Goal: Task Accomplishment & Management: Manage account settings

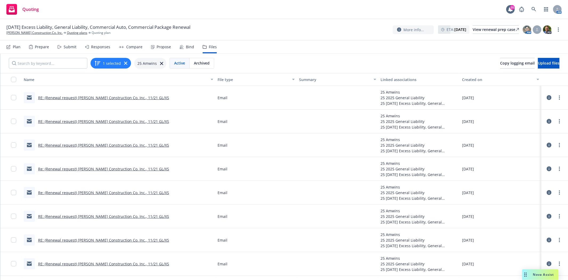
click at [42, 36] on div "11/21/25 Excess Liability, General Liability, Commercial Auto, Commercial Packa…" at bounding box center [284, 29] width 568 height 21
click at [42, 33] on link "[PERSON_NAME] Construction Co. Inc." at bounding box center [34, 32] width 56 height 5
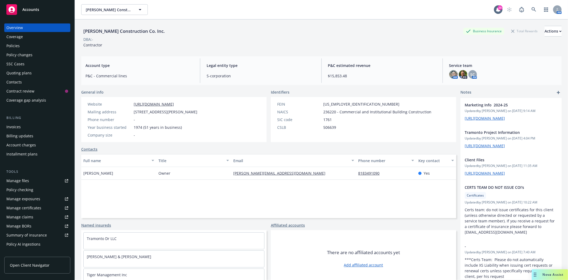
click at [30, 11] on span "Accounts" at bounding box center [30, 9] width 17 height 4
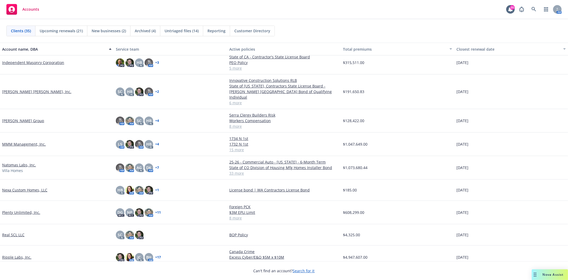
scroll to position [266, 0]
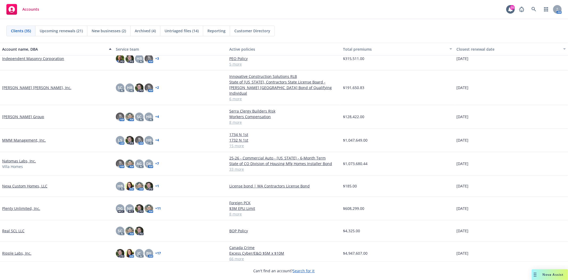
click at [17, 114] on link "Marchetti Group" at bounding box center [23, 117] width 42 height 6
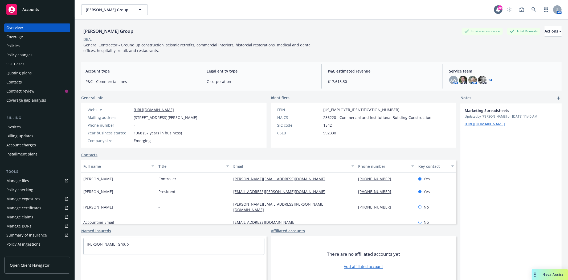
click at [16, 182] on div "Manage files" at bounding box center [17, 180] width 23 height 9
click at [21, 7] on div "Accounts" at bounding box center [37, 9] width 62 height 11
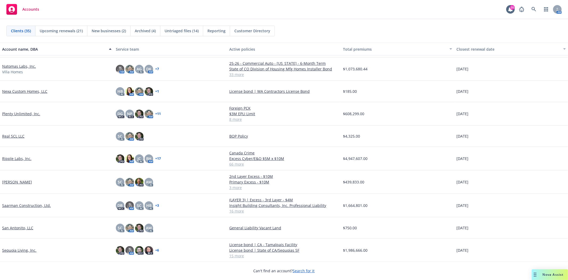
scroll to position [355, 0]
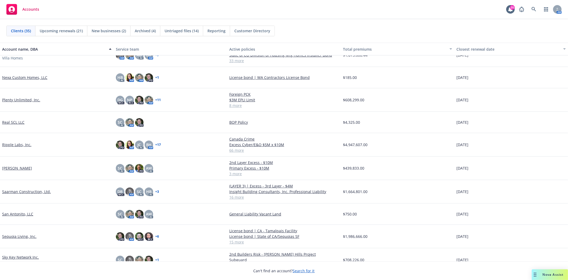
click at [27, 236] on link "Sequoia Living, Inc." at bounding box center [19, 236] width 34 height 6
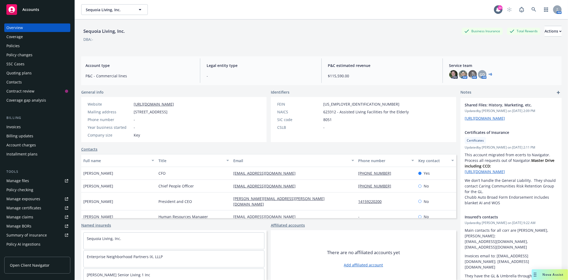
click at [22, 73] on div "Quoting plans" at bounding box center [18, 73] width 25 height 9
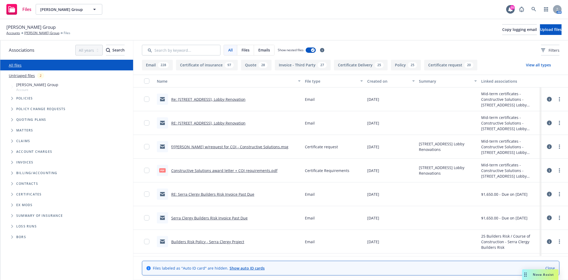
click at [12, 194] on icon "Folder Tree Example" at bounding box center [12, 194] width 2 height 3
click at [17, 204] on icon "Folder Tree Example" at bounding box center [16, 203] width 2 height 3
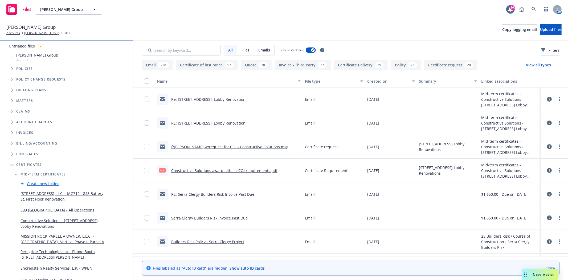
scroll to position [59, 0]
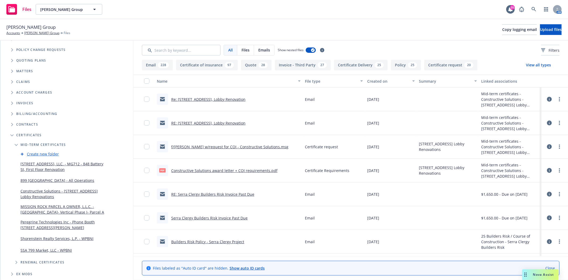
click at [35, 196] on link "Constructive Solutions - 799 Market Street Lobby Renovations" at bounding box center [63, 193] width 85 height 11
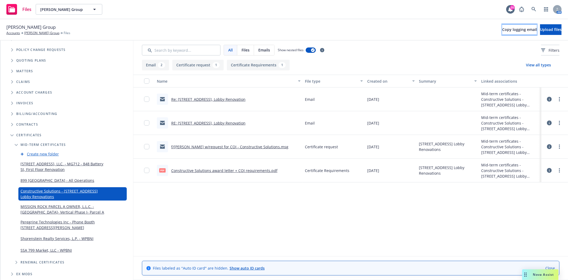
click at [502, 28] on span "Copy logging email" at bounding box center [519, 29] width 35 height 5
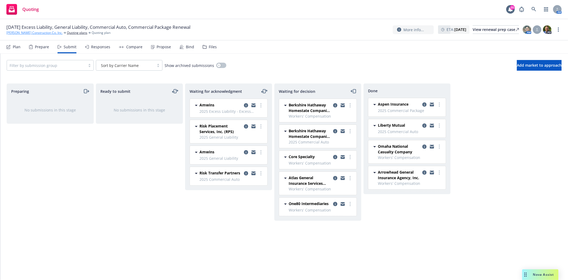
click at [44, 33] on link "[PERSON_NAME] Construction Co. Inc." at bounding box center [34, 32] width 56 height 5
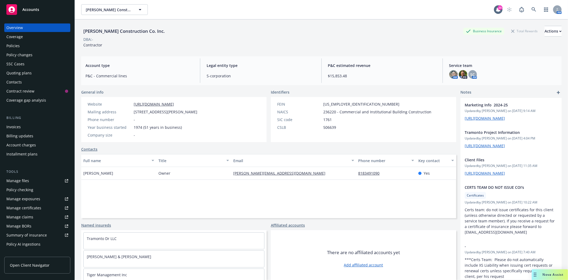
click at [17, 56] on div "Policy changes" at bounding box center [19, 55] width 26 height 9
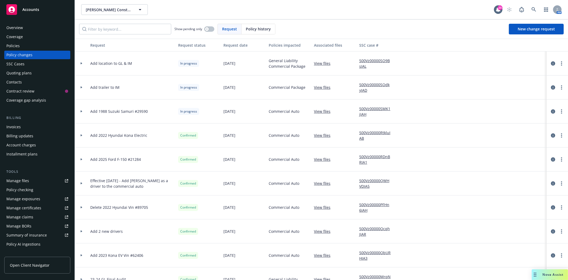
click at [80, 64] on div at bounding box center [81, 63] width 13 height 24
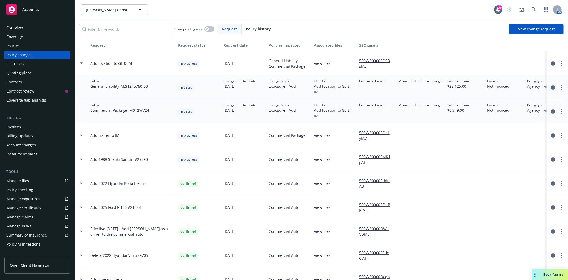
click at [551, 89] on icon "circleInformation" at bounding box center [553, 87] width 4 height 4
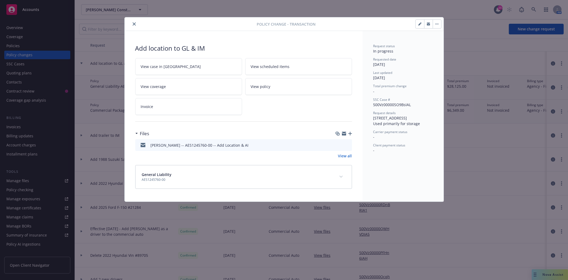
click at [350, 144] on button "preview file" at bounding box center [347, 144] width 6 height 5
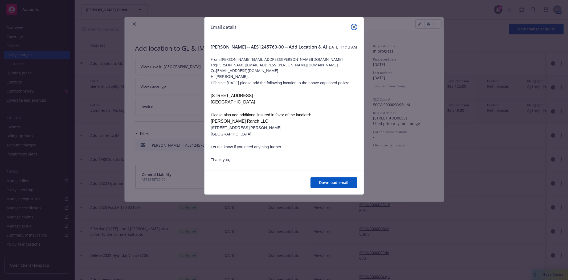
click at [356, 25] on link "close" at bounding box center [354, 27] width 6 height 6
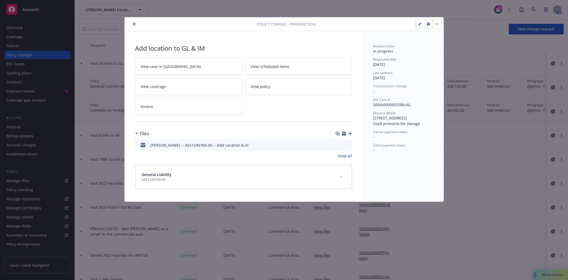
click at [134, 24] on icon "close" at bounding box center [134, 23] width 3 height 3
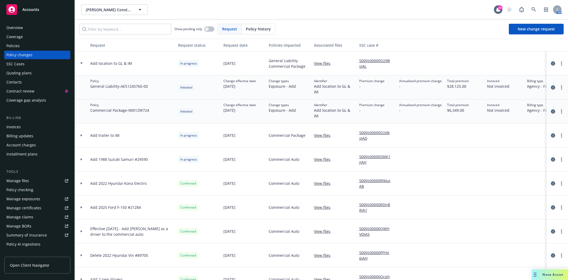
click at [23, 47] on div "Policies" at bounding box center [37, 46] width 62 height 9
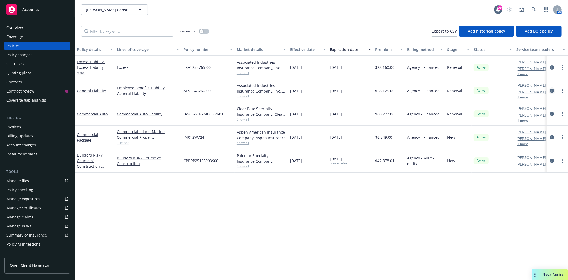
click at [550, 89] on icon "circleInformation" at bounding box center [552, 90] width 4 height 4
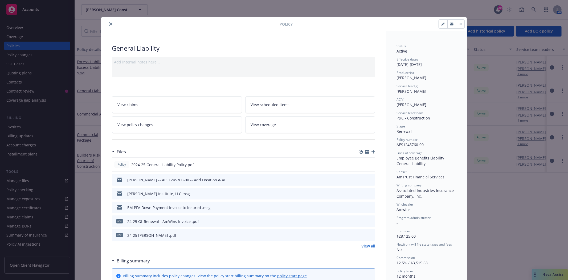
scroll to position [16, 0]
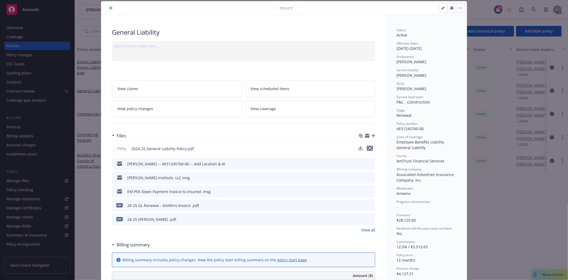
click at [370, 148] on icon "preview file" at bounding box center [369, 148] width 5 height 4
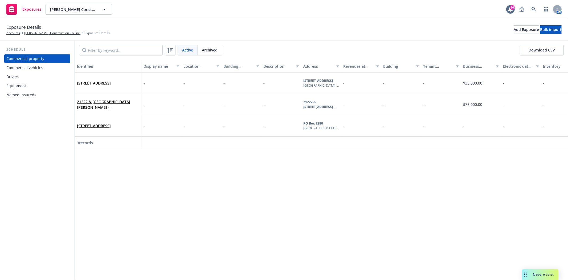
click at [18, 76] on div "Drivers" at bounding box center [12, 76] width 13 height 9
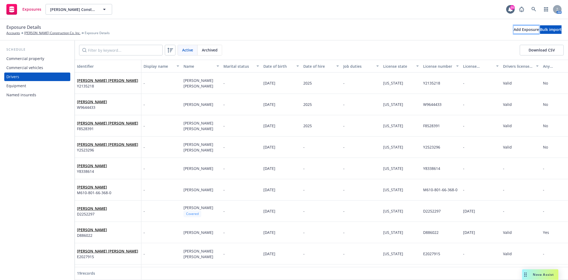
click at [514, 27] on div "Add Exposure" at bounding box center [526, 30] width 25 height 8
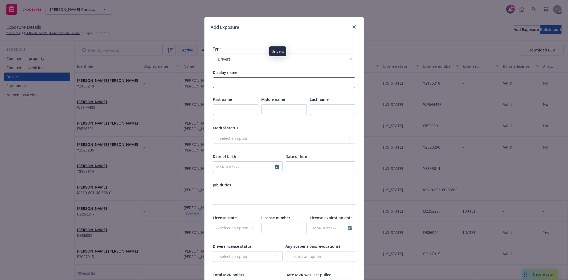
click at [224, 83] on input "Display name" at bounding box center [284, 82] width 142 height 11
click at [227, 110] on input "text" at bounding box center [235, 109] width 45 height 11
type input "[PERSON_NAME]"
select select "10"
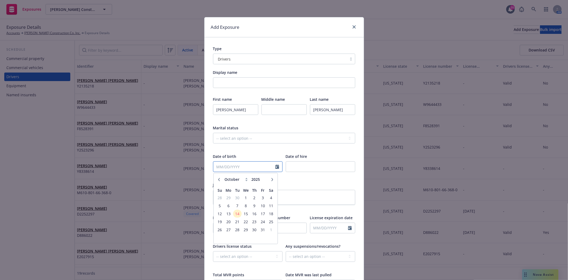
click at [223, 165] on input "text" at bounding box center [244, 166] width 62 height 10
type input "[DATE]"
click at [296, 166] on input "number" at bounding box center [320, 166] width 69 height 11
click at [347, 164] on input "1" at bounding box center [320, 166] width 69 height 11
drag, startPoint x: 300, startPoint y: 165, endPoint x: 260, endPoint y: 163, distance: 40.3
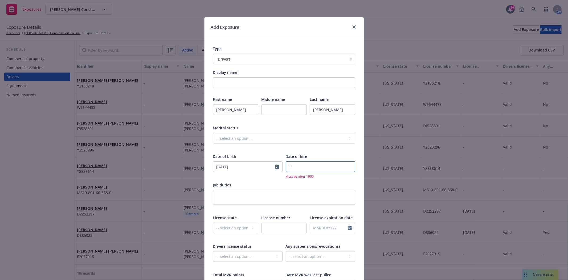
click at [260, 163] on div "Date of birth [DEMOGRAPHIC_DATA] Date of hire 1 Must be after 1900" at bounding box center [284, 165] width 142 height 25
click at [347, 166] on input "10132026" at bounding box center [320, 166] width 69 height 11
click at [347, 168] on input "10132025" at bounding box center [320, 166] width 69 height 11
type input "10132024"
click at [347, 168] on input "10132024" at bounding box center [320, 166] width 69 height 11
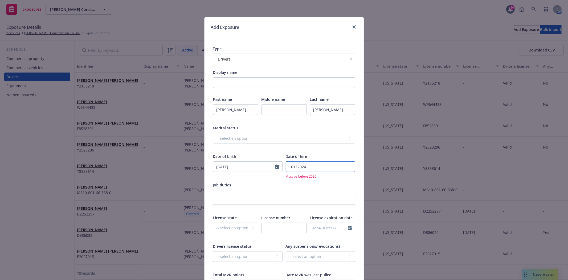
drag, startPoint x: 327, startPoint y: 166, endPoint x: 229, endPoint y: 165, distance: 97.7
click at [229, 165] on div "Date of birth [DEMOGRAPHIC_DATA] Date of hire 10132024 Must be before 2026" at bounding box center [284, 165] width 142 height 25
type input "1"
type input "2025"
select select "CA"
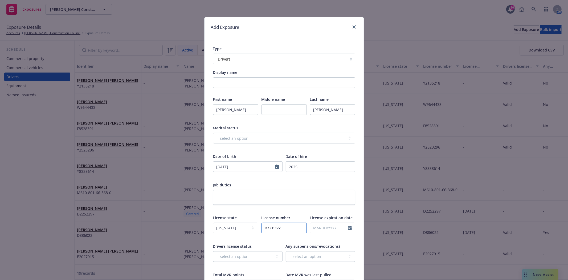
type input "B7219651"
select select "10"
click at [249, 259] on select "-- select an option -- Cancelled Denied Disqualified Expired Invalid Limited No…" at bounding box center [247, 256] width 69 height 11
select select "VALID"
click at [213, 251] on select "-- select an option -- Cancelled Denied Disqualified Expired Invalid Limited No…" at bounding box center [247, 256] width 69 height 11
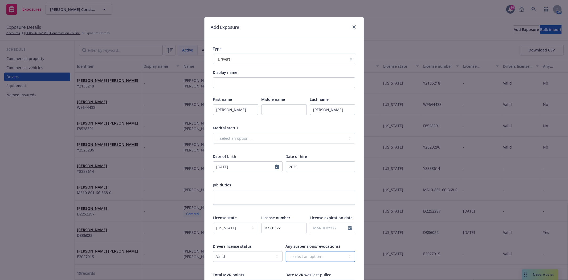
click at [305, 256] on select "-- select an option -- Unknown Yes No" at bounding box center [320, 256] width 69 height 11
select select "NO"
click at [286, 251] on select "-- select an option -- Unknown Yes No" at bounding box center [320, 256] width 69 height 11
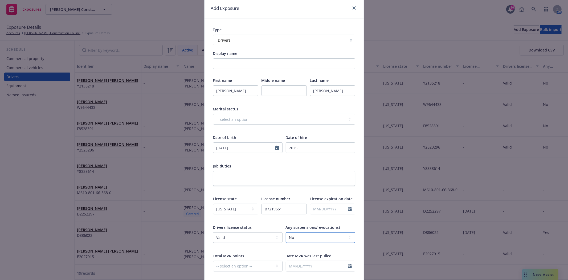
scroll to position [30, 0]
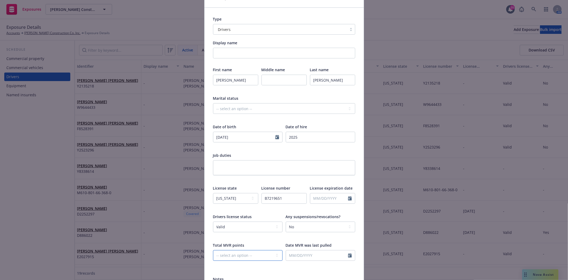
click at [278, 256] on select "-- select an option -- 0 1 2 3 4 5+ N/A" at bounding box center [247, 255] width 69 height 11
select select "ZERO"
click at [213, 250] on select "-- select an option -- 0 1 2 3 4 5+ N/A" at bounding box center [247, 255] width 69 height 11
click at [314, 253] on input "text" at bounding box center [317, 255] width 62 height 10
select select "10"
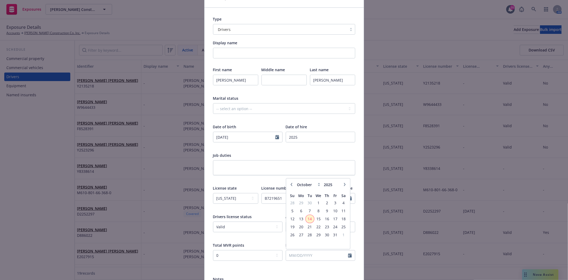
click at [306, 218] on span "14" at bounding box center [309, 218] width 7 height 7
type input "[DATE]"
click at [301, 267] on div at bounding box center [320, 265] width 69 height 5
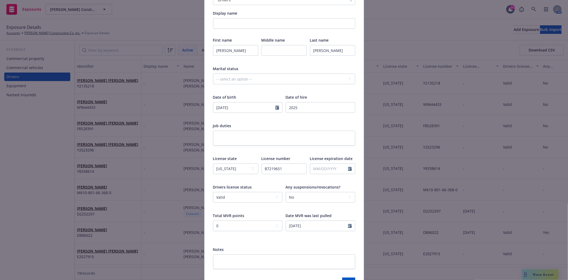
scroll to position [89, 0]
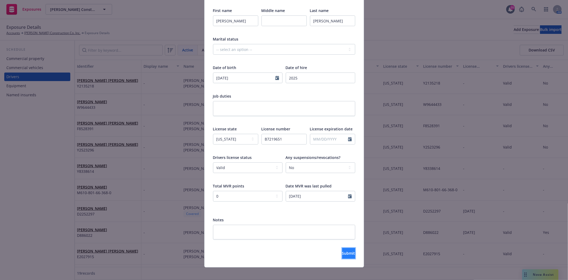
click at [342, 255] on button "Submit" at bounding box center [348, 253] width 13 height 11
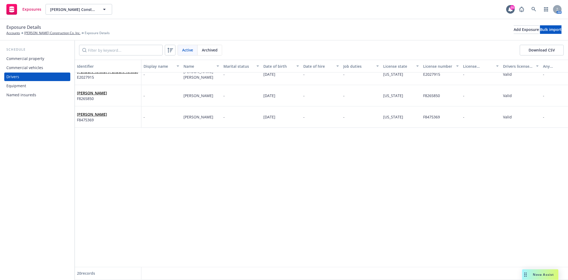
scroll to position [0, 0]
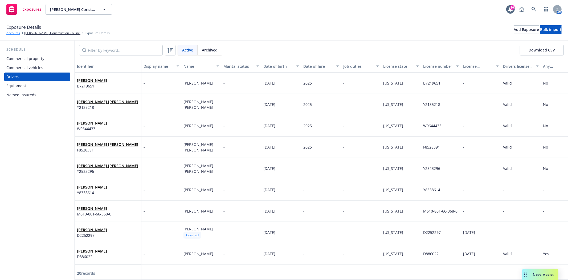
click at [11, 34] on link "Accounts" at bounding box center [13, 33] width 14 height 5
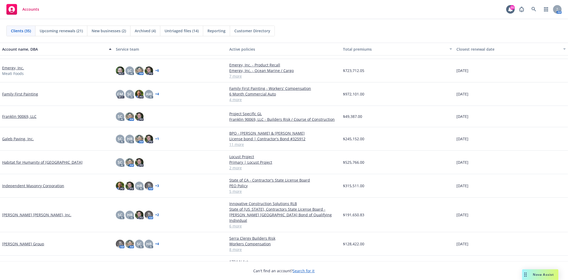
scroll to position [177, 0]
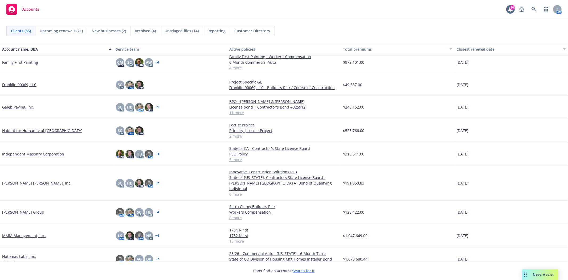
click at [22, 209] on link "[PERSON_NAME] Group" at bounding box center [23, 212] width 42 height 6
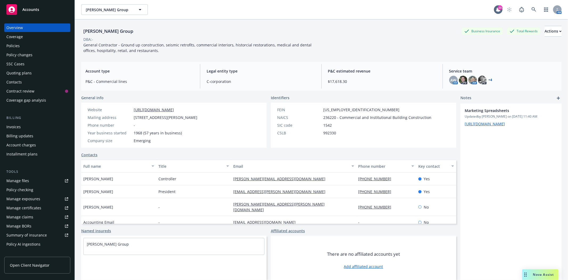
click at [15, 128] on div "Invoices" at bounding box center [13, 126] width 14 height 9
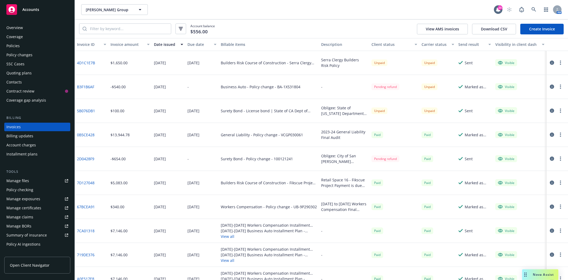
click at [30, 26] on div "Overview" at bounding box center [37, 27] width 62 height 9
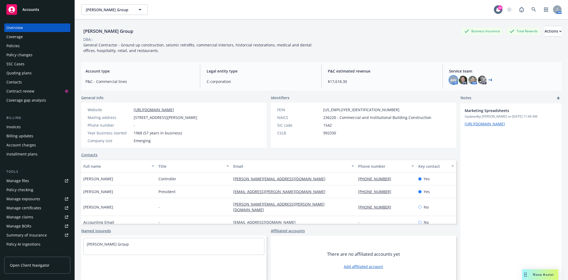
click at [449, 81] on div "AW" at bounding box center [453, 80] width 9 height 9
click at [489, 79] on link "+ 4" at bounding box center [491, 79] width 4 height 3
